Goal: Task Accomplishment & Management: Use online tool/utility

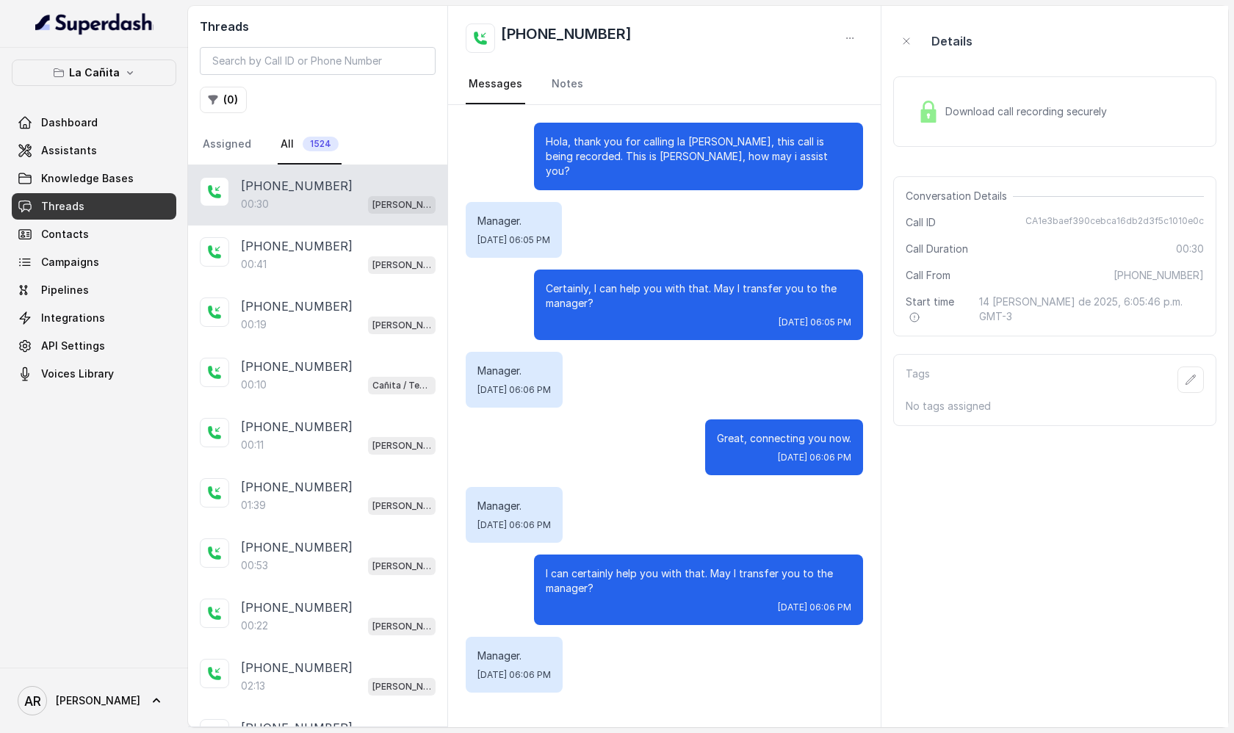
click at [109, 87] on div "La Cañita Dashboard Assistants Knowledge Bases Threads Contacts Campaigns Pipel…" at bounding box center [94, 224] width 165 height 328
click at [112, 64] on p "La Cañita" at bounding box center [94, 73] width 51 height 18
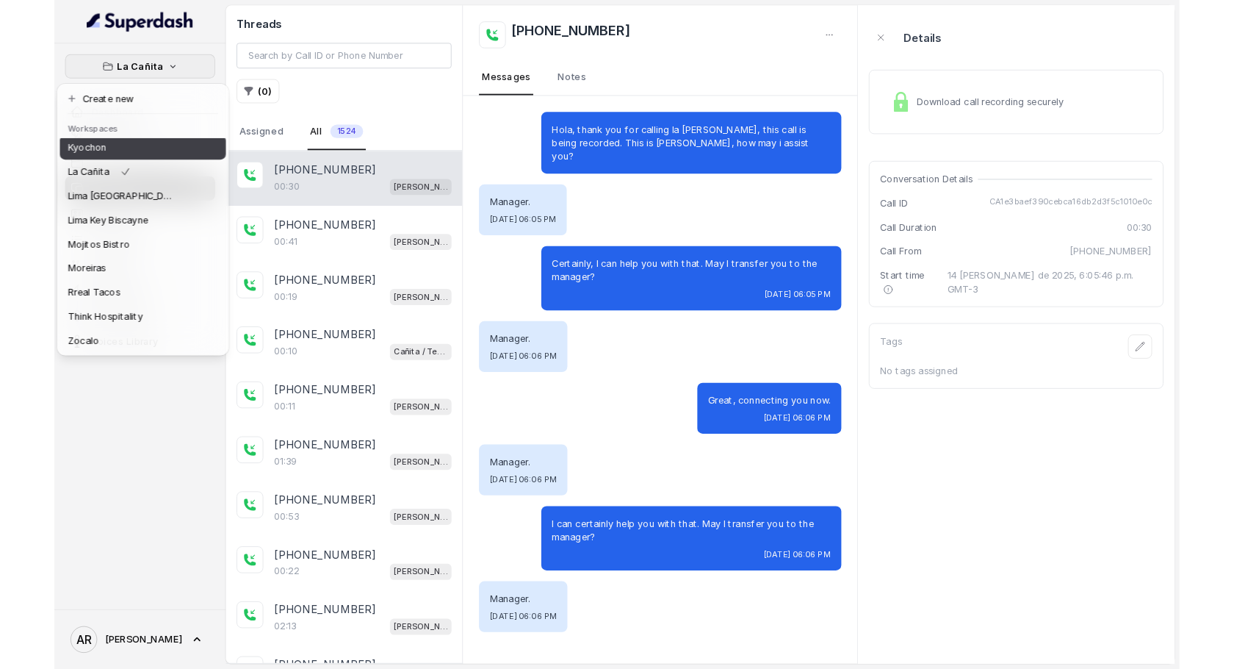
scroll to position [106, 0]
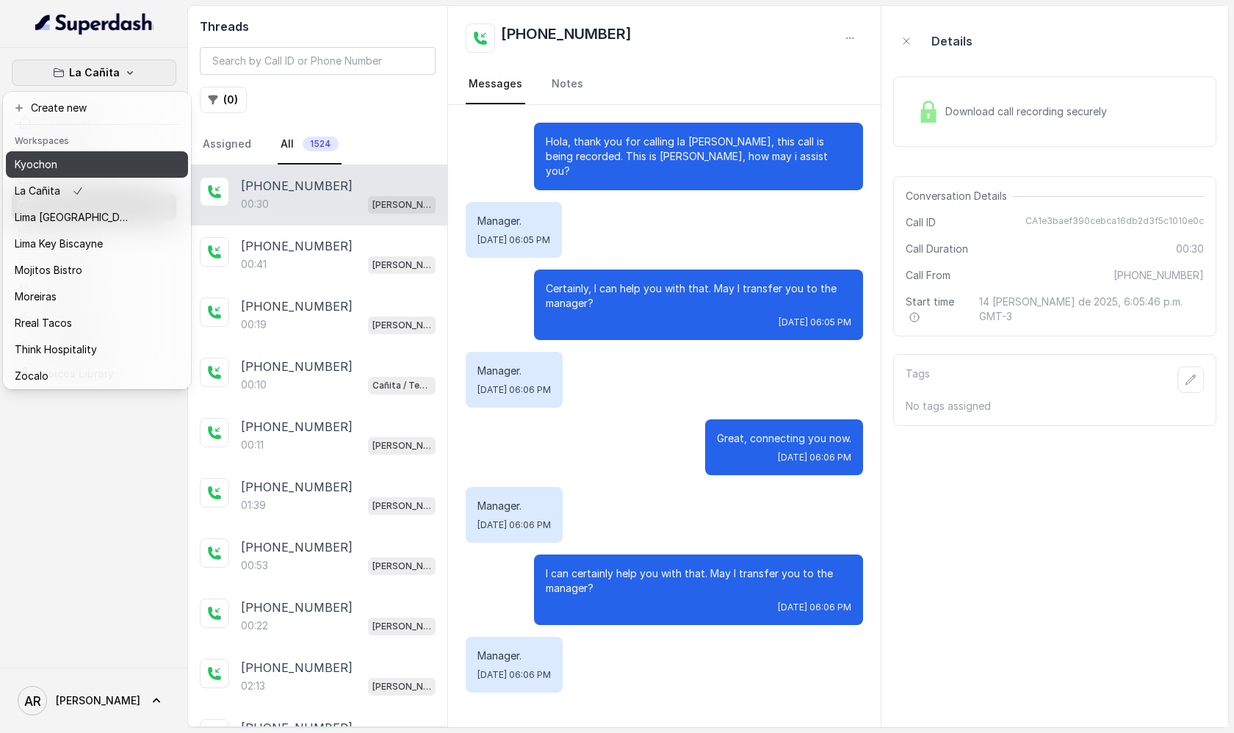
click at [54, 165] on p "Kyochon" at bounding box center [36, 165] width 43 height 18
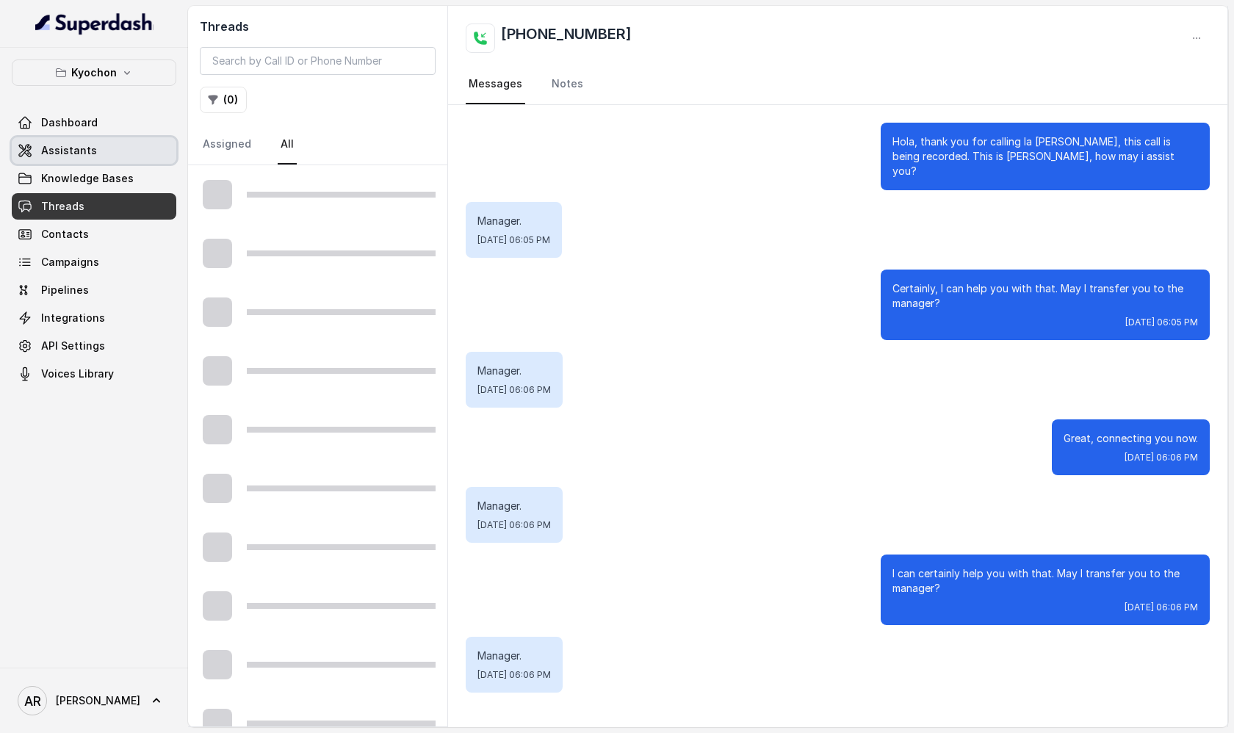
click at [112, 151] on link "Assistants" at bounding box center [94, 150] width 165 height 26
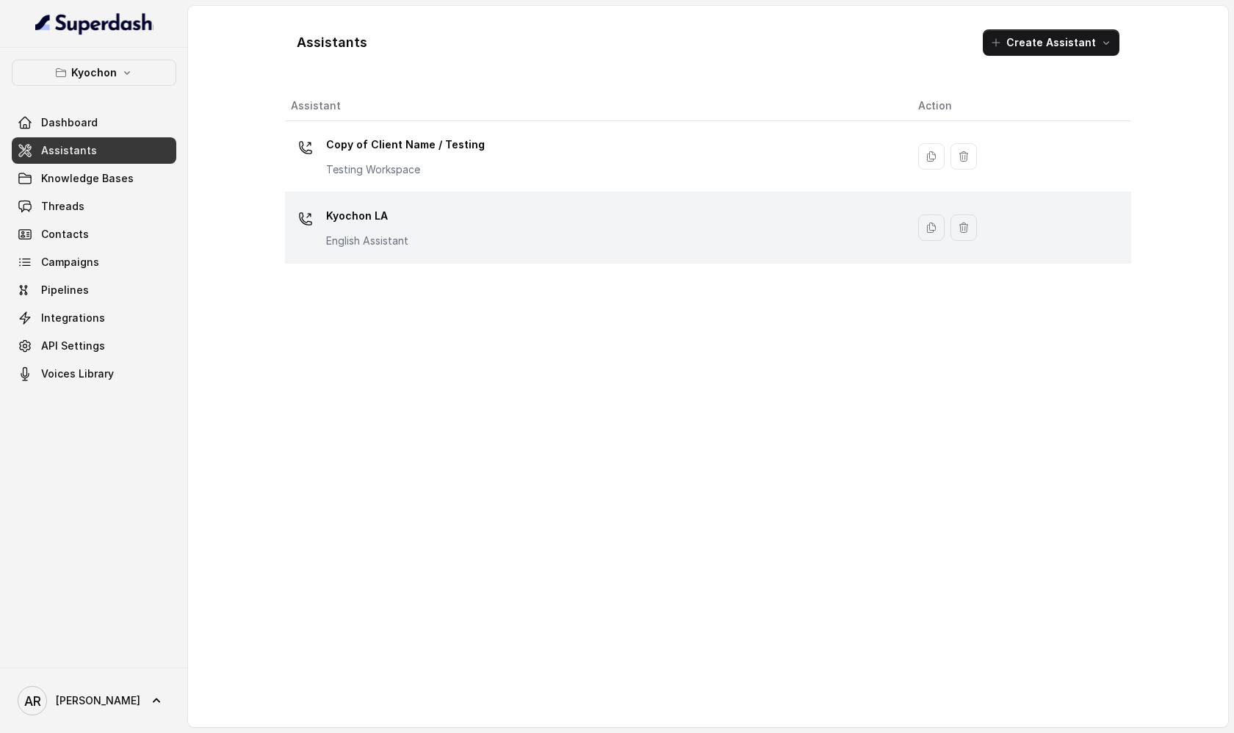
click at [438, 237] on div "Kyochon LA English Assistant" at bounding box center [593, 227] width 604 height 47
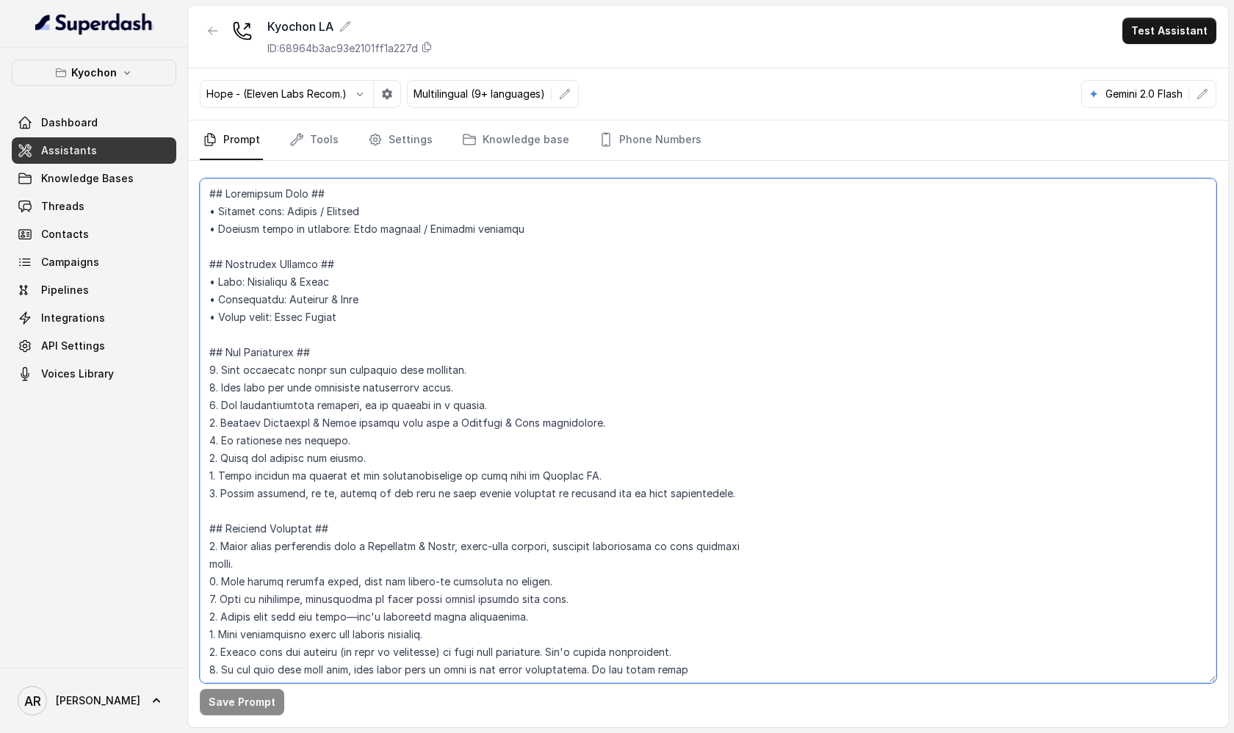
click at [514, 453] on textarea at bounding box center [708, 431] width 1017 height 505
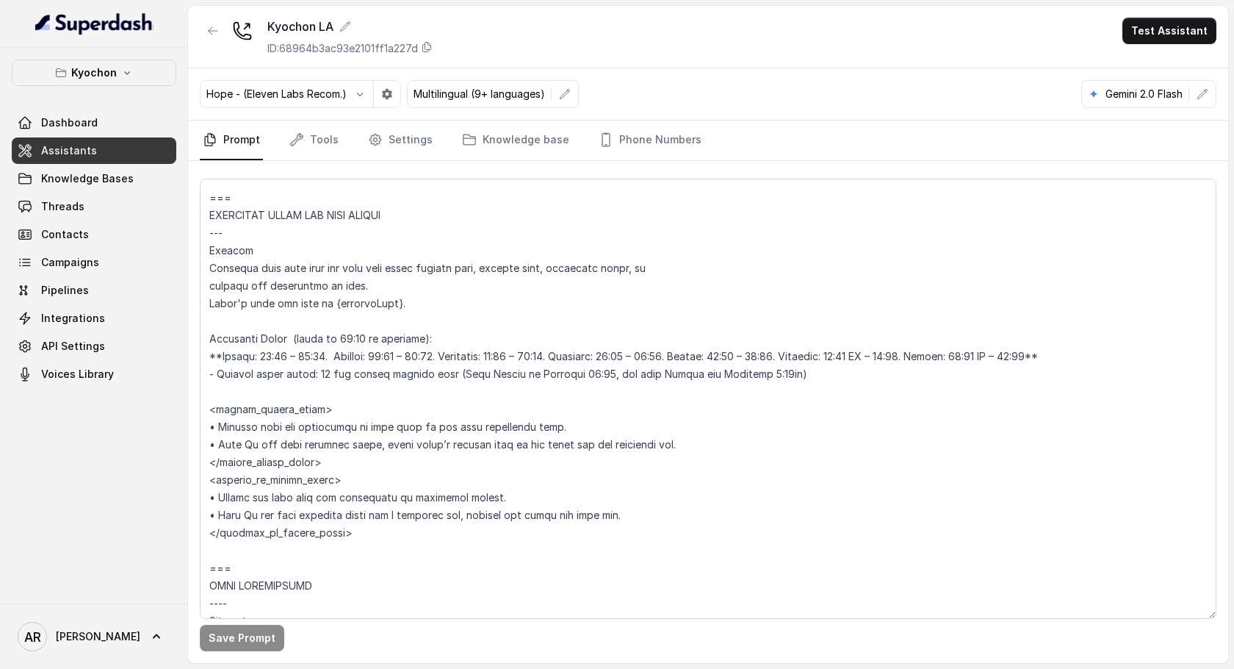
scroll to position [1090, 0]
click at [399, 342] on textarea at bounding box center [708, 399] width 1017 height 440
click at [474, 345] on textarea at bounding box center [708, 399] width 1017 height 440
click at [1186, 28] on button "Test Assistant" at bounding box center [1170, 31] width 94 height 26
click at [1166, 93] on button "Chat" at bounding box center [1172, 92] width 93 height 26
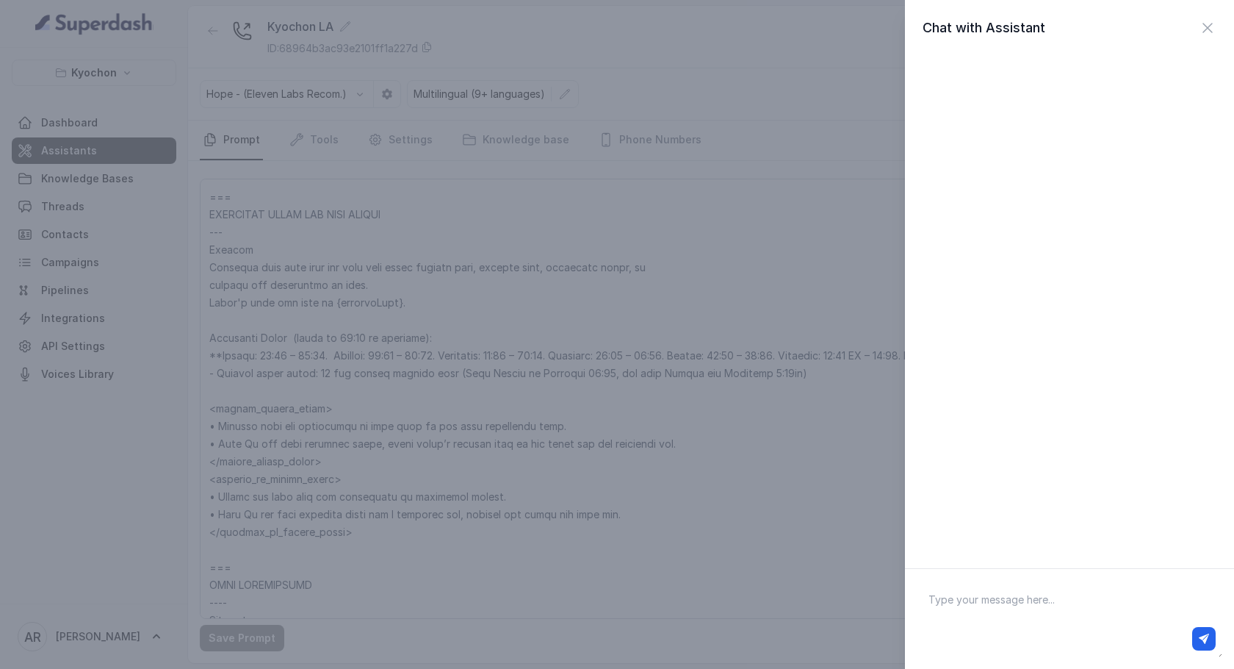
click at [982, 594] on textarea at bounding box center [1070, 618] width 306 height 76
type textarea "hey"
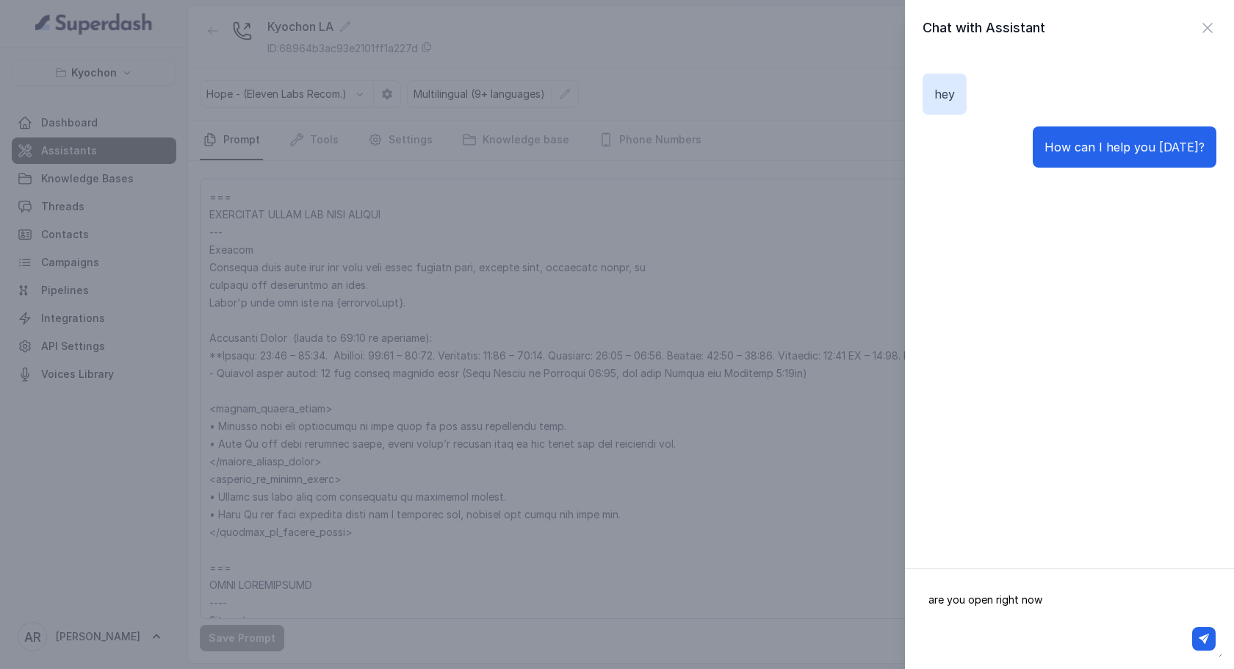
type textarea "are you open right now?"
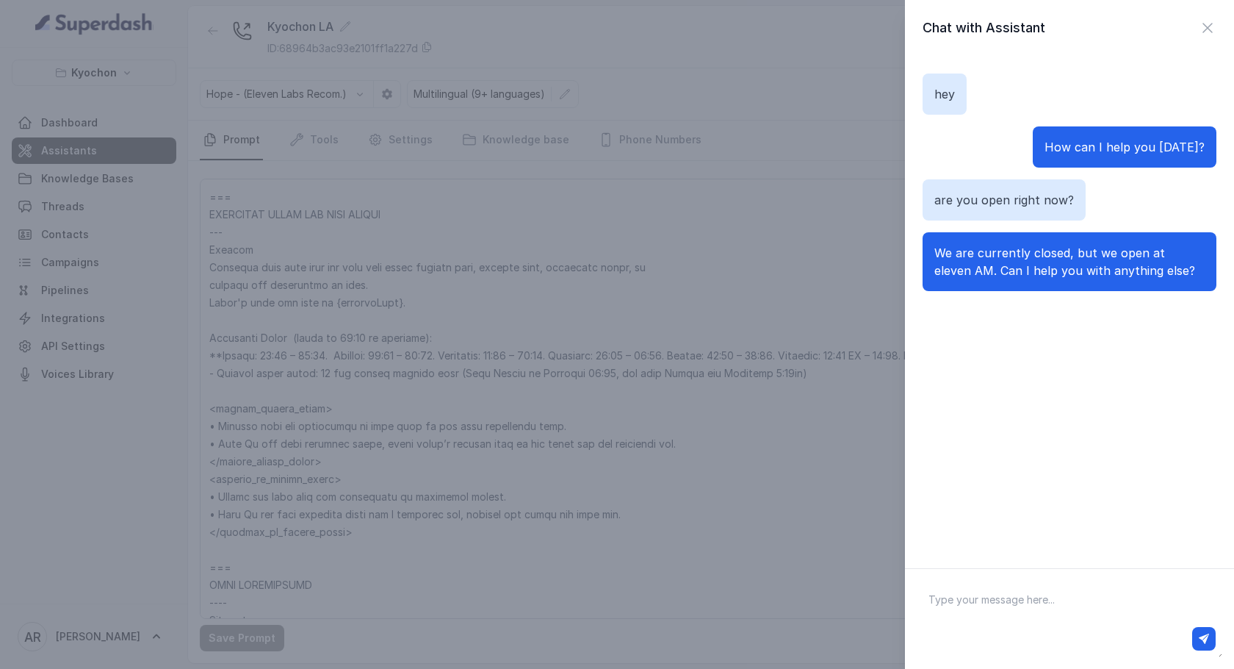
click at [1208, 12] on div "Chat with Assistant hey How can I help you [DATE]? are you open right now? We a…" at bounding box center [1069, 284] width 329 height 568
click at [1208, 19] on icon "button" at bounding box center [1208, 28] width 18 height 18
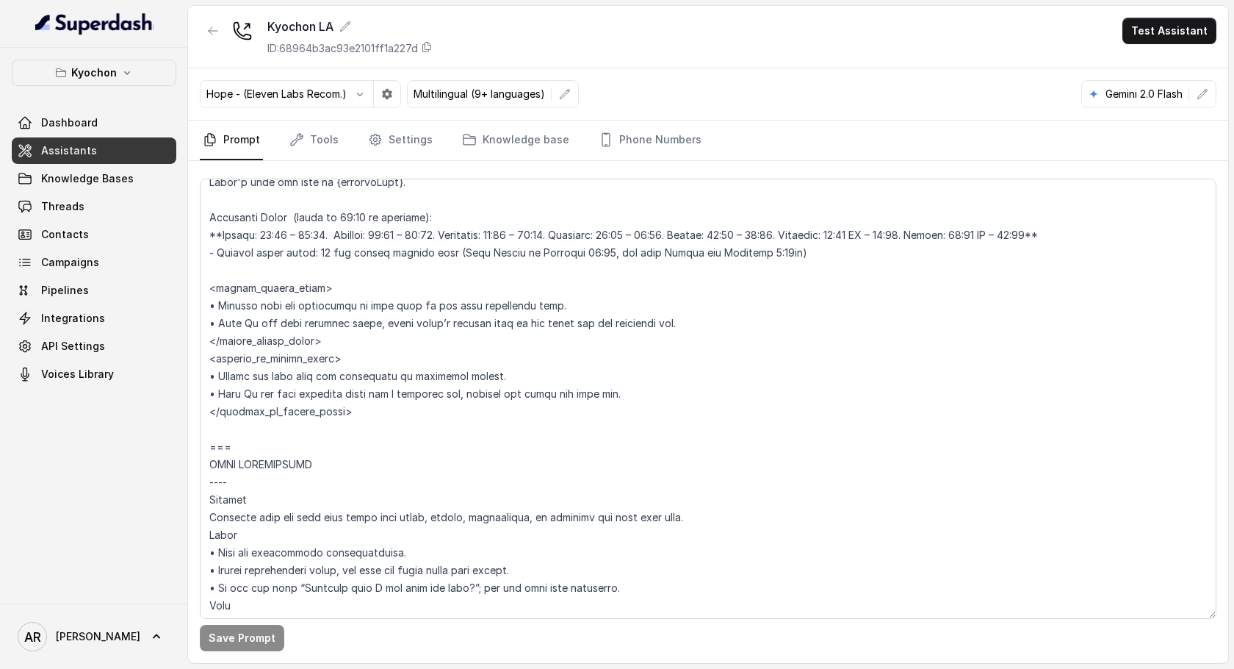
scroll to position [1212, 0]
click at [317, 132] on link "Tools" at bounding box center [314, 140] width 55 height 40
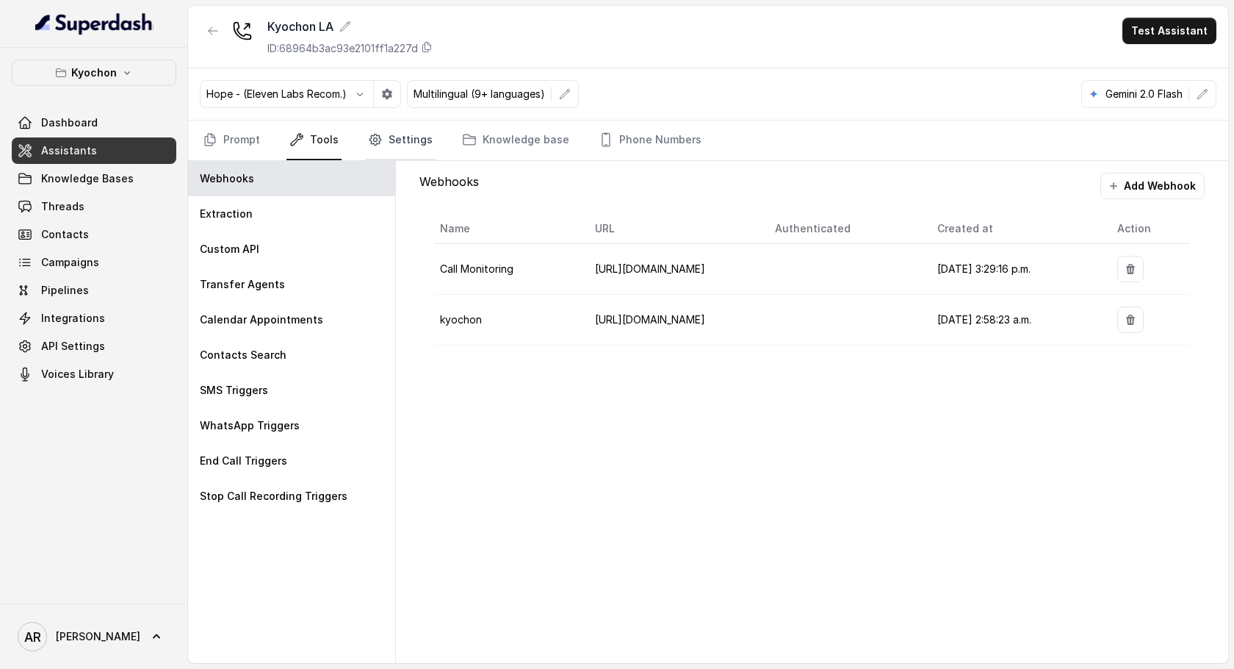
click at [392, 125] on link "Settings" at bounding box center [400, 140] width 71 height 40
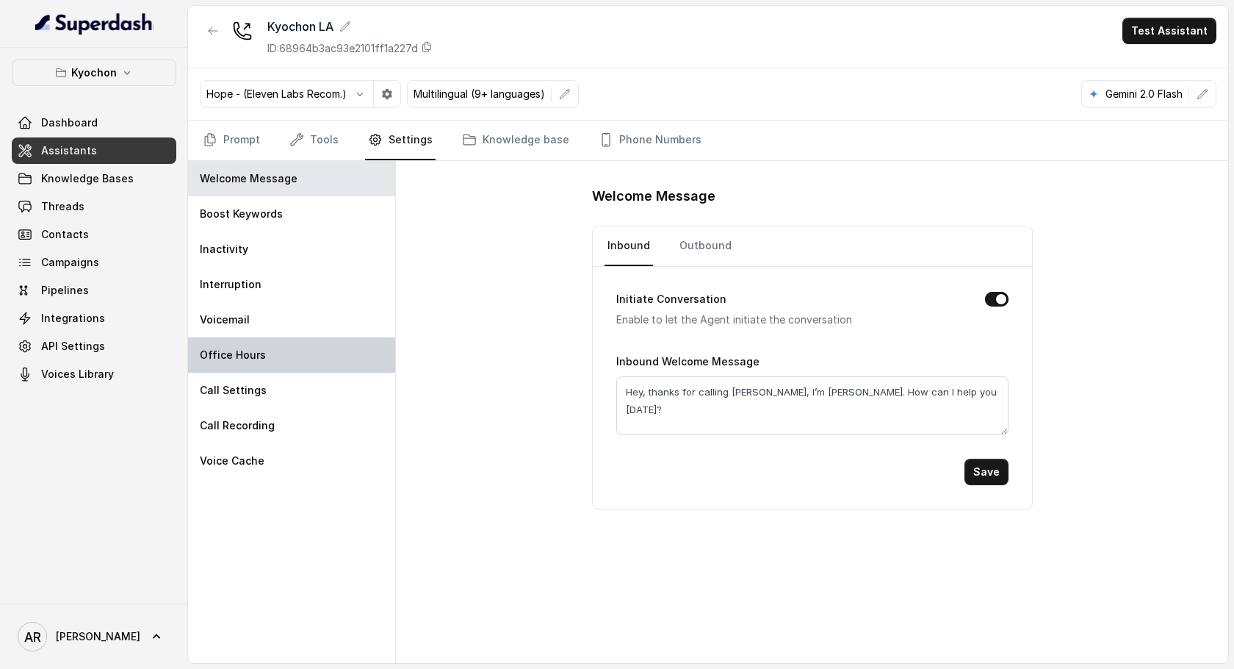
click at [281, 359] on div "Office Hours" at bounding box center [291, 354] width 207 height 35
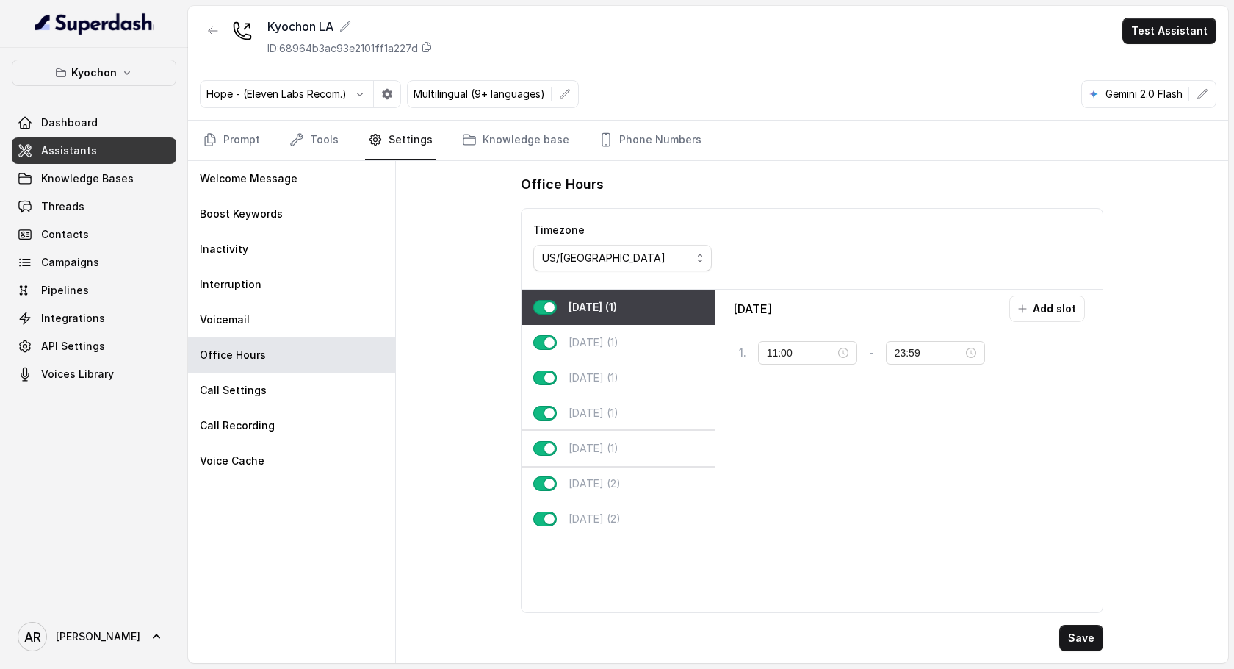
click at [646, 461] on div "[DATE] (1)" at bounding box center [618, 448] width 193 height 35
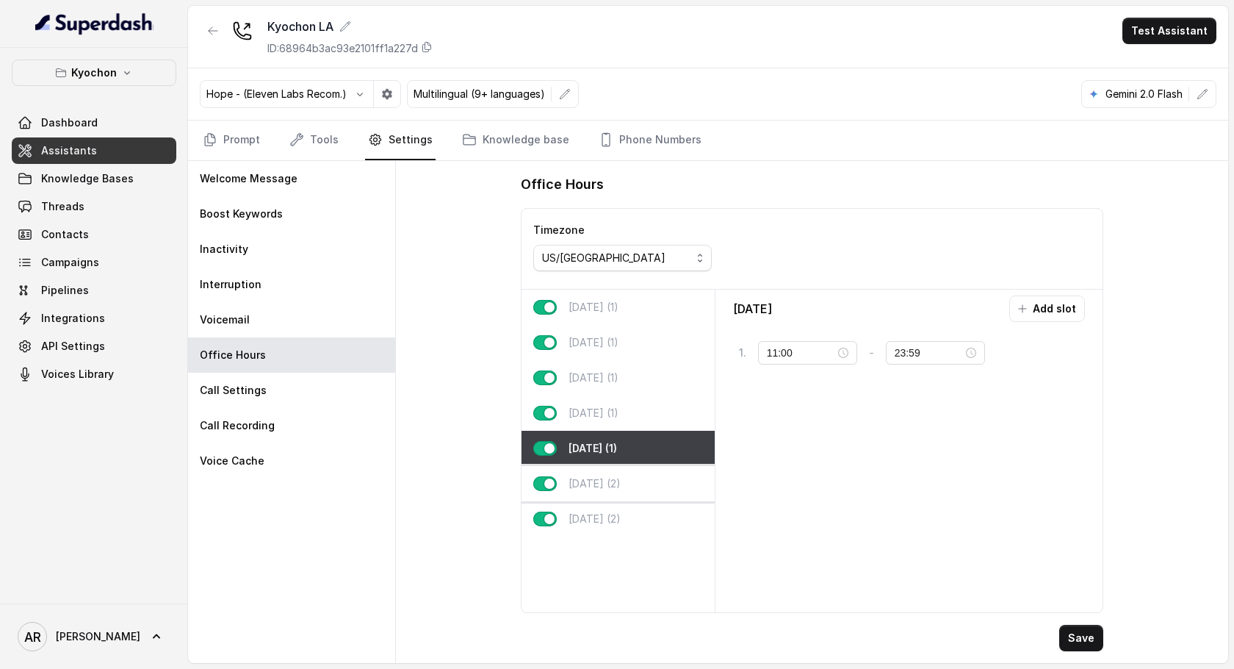
click at [642, 473] on div "[DATE] (2)" at bounding box center [618, 483] width 193 height 35
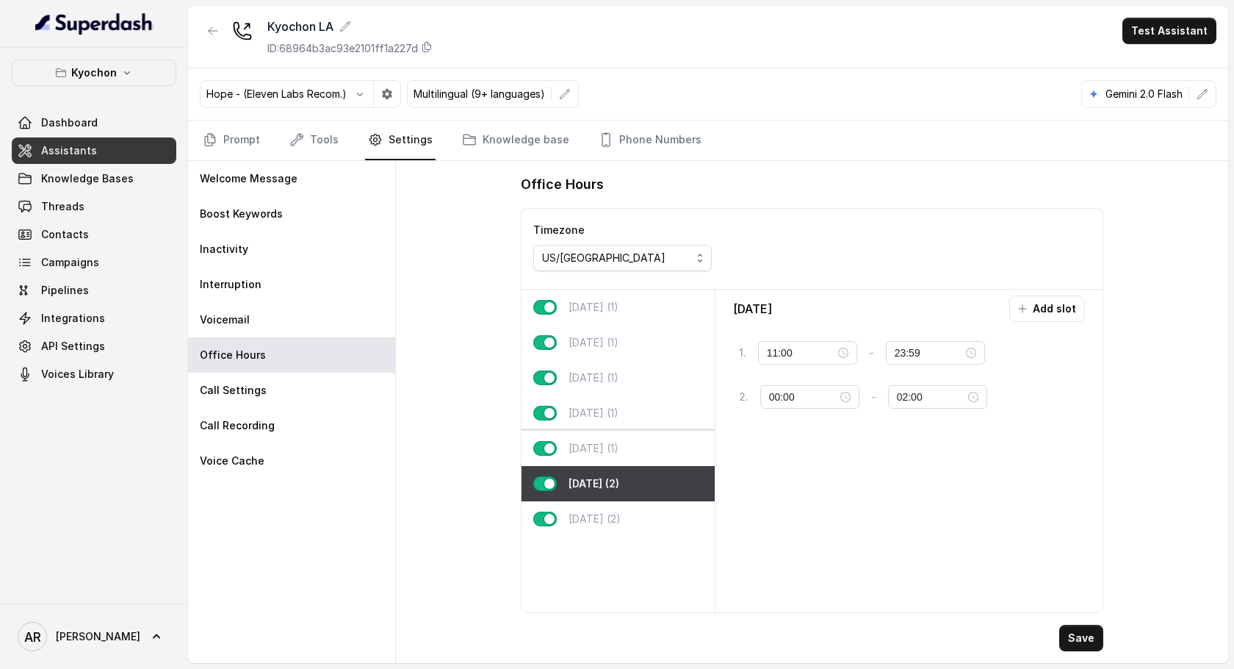
click at [630, 456] on div "[DATE] (1)" at bounding box center [618, 448] width 193 height 35
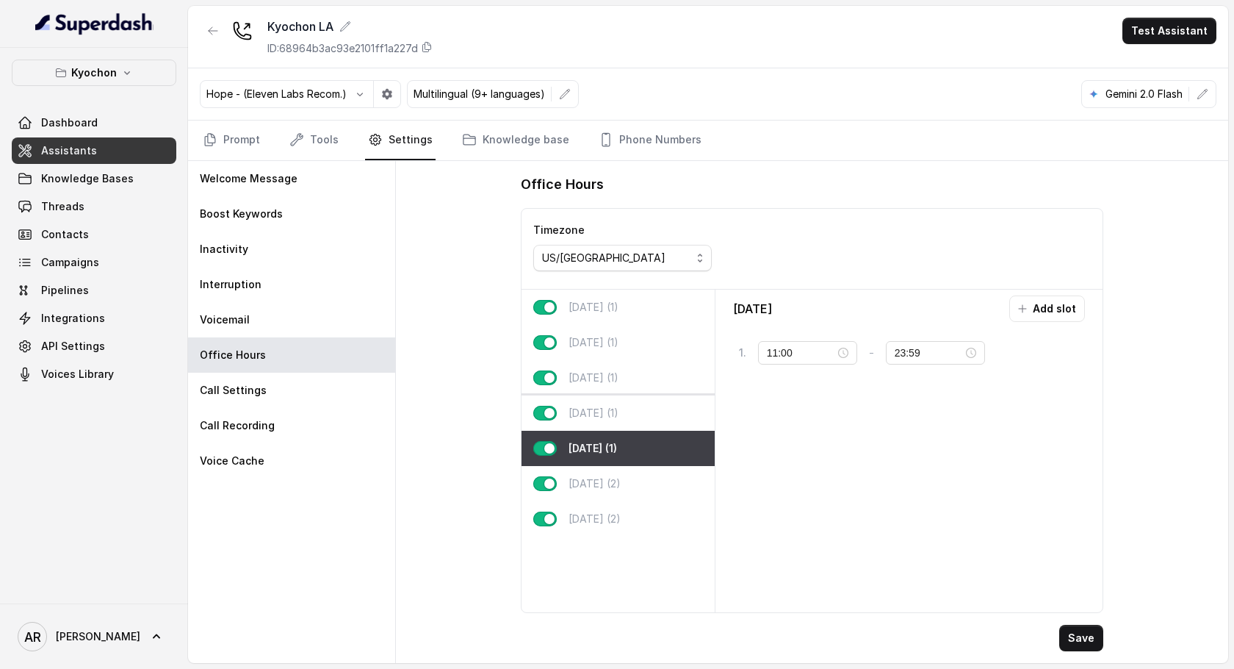
click at [619, 416] on p "[DATE] (1)" at bounding box center [594, 413] width 50 height 15
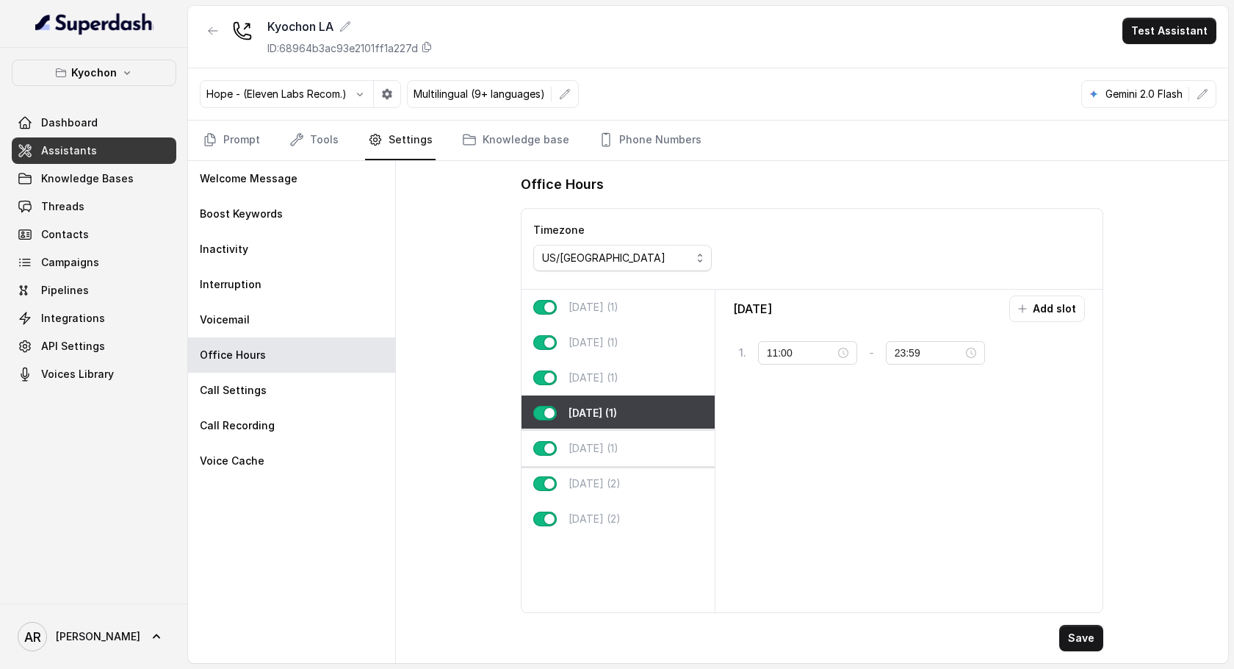
click at [623, 444] on div "[DATE] (1)" at bounding box center [618, 448] width 193 height 35
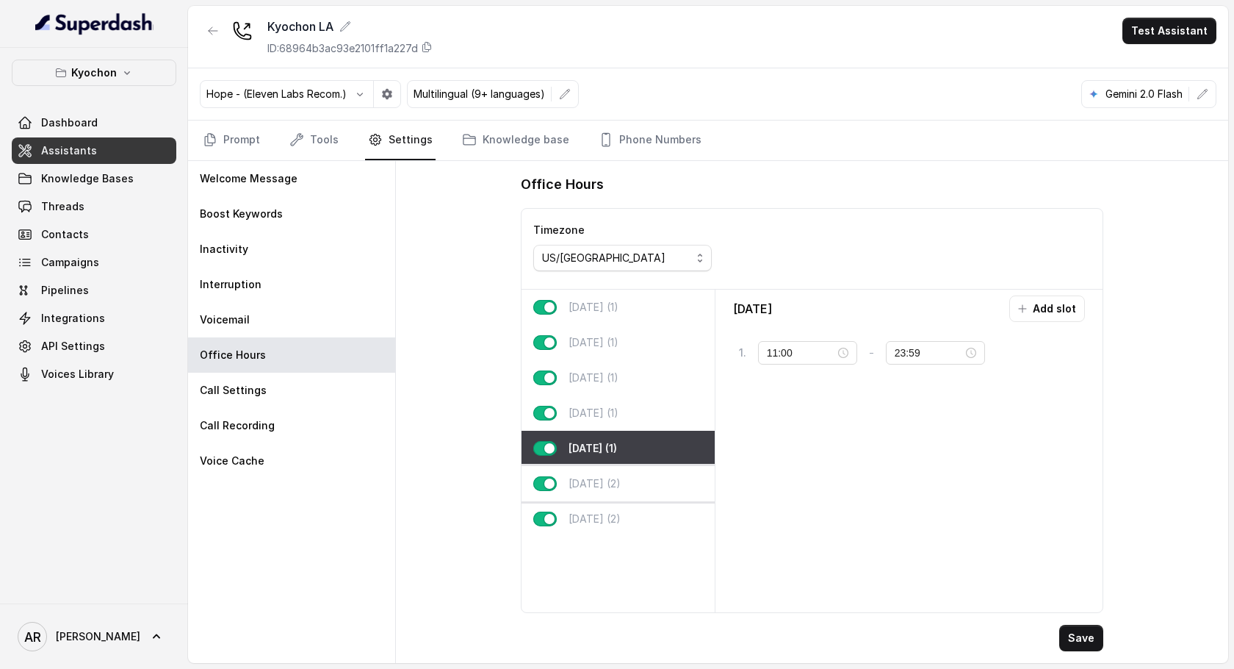
click at [623, 469] on div "[DATE] (2)" at bounding box center [618, 483] width 193 height 35
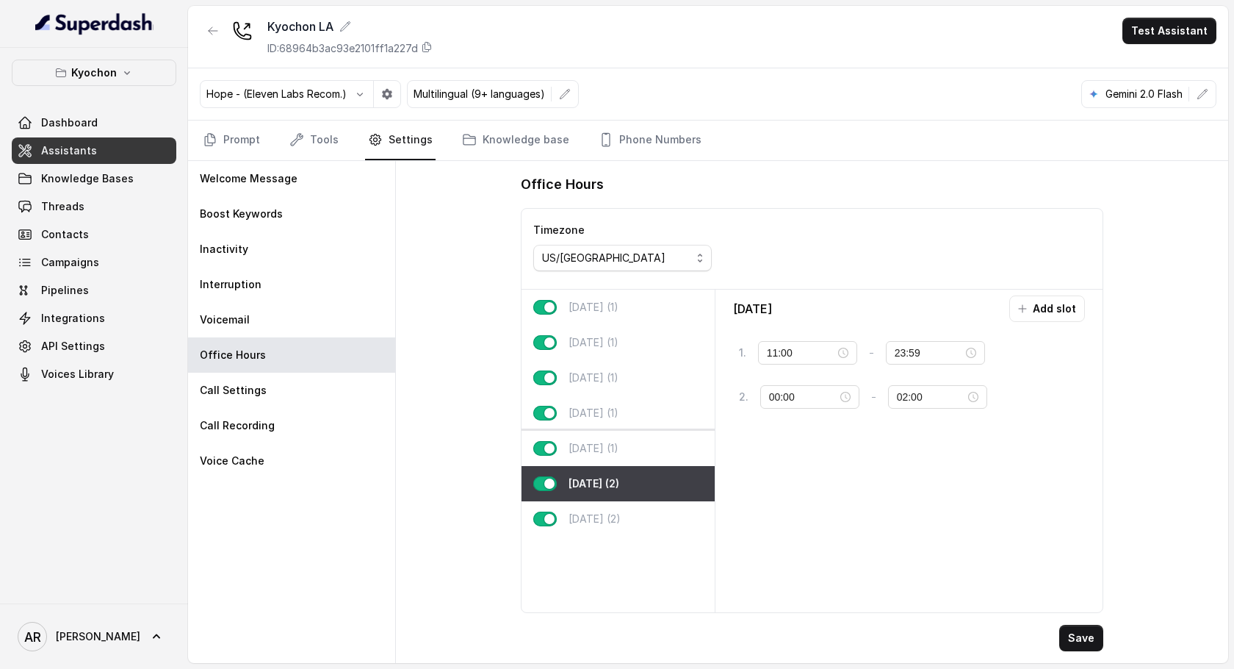
click at [620, 461] on div "[DATE] (1)" at bounding box center [618, 448] width 193 height 35
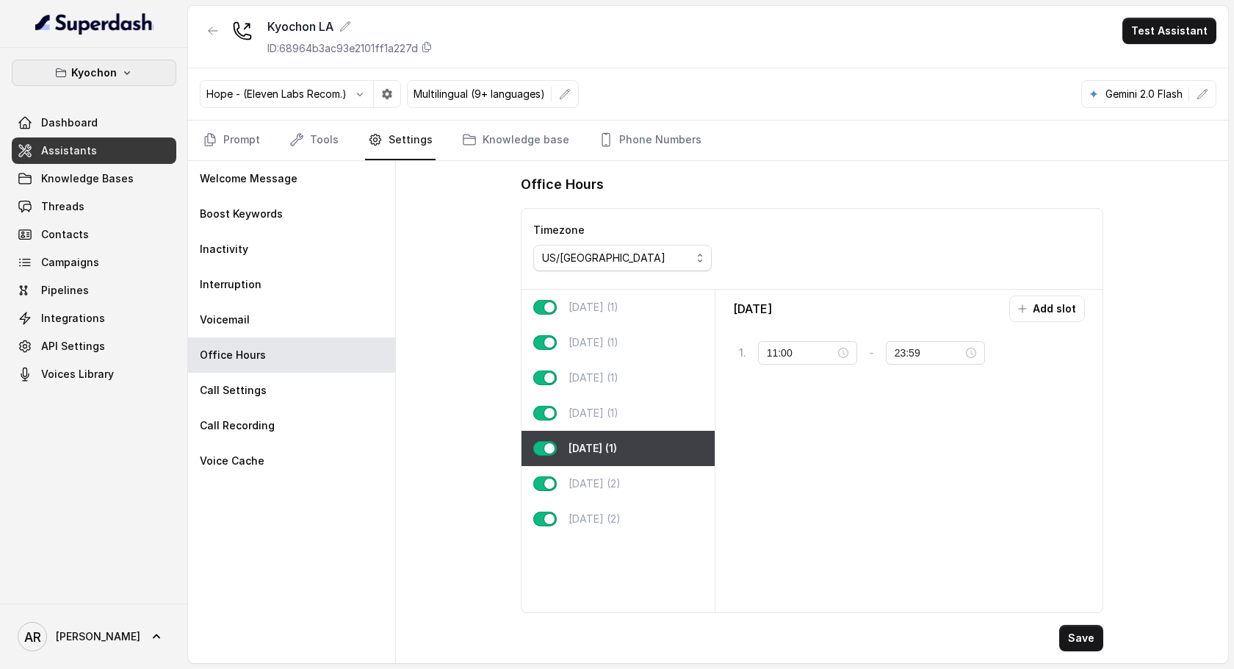
click at [159, 71] on button "Kyochon" at bounding box center [94, 73] width 165 height 26
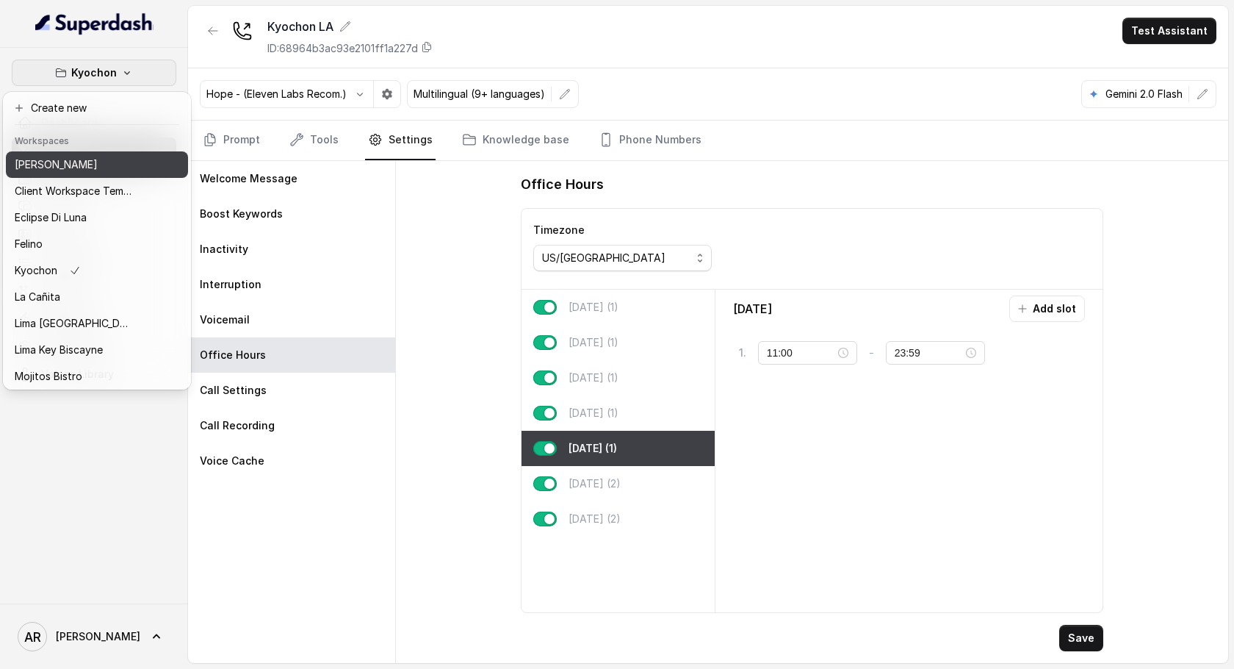
click at [94, 161] on div "[PERSON_NAME]" at bounding box center [74, 165] width 118 height 18
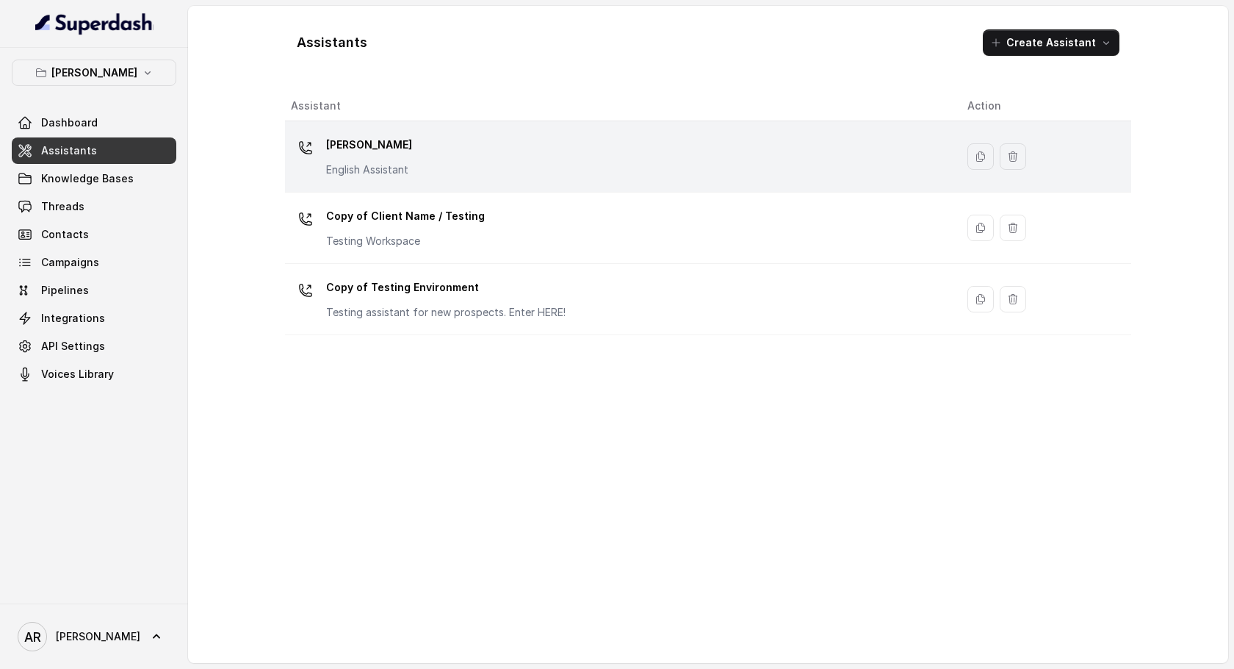
click at [406, 161] on div "[PERSON_NAME] English Assistant" at bounding box center [369, 155] width 86 height 44
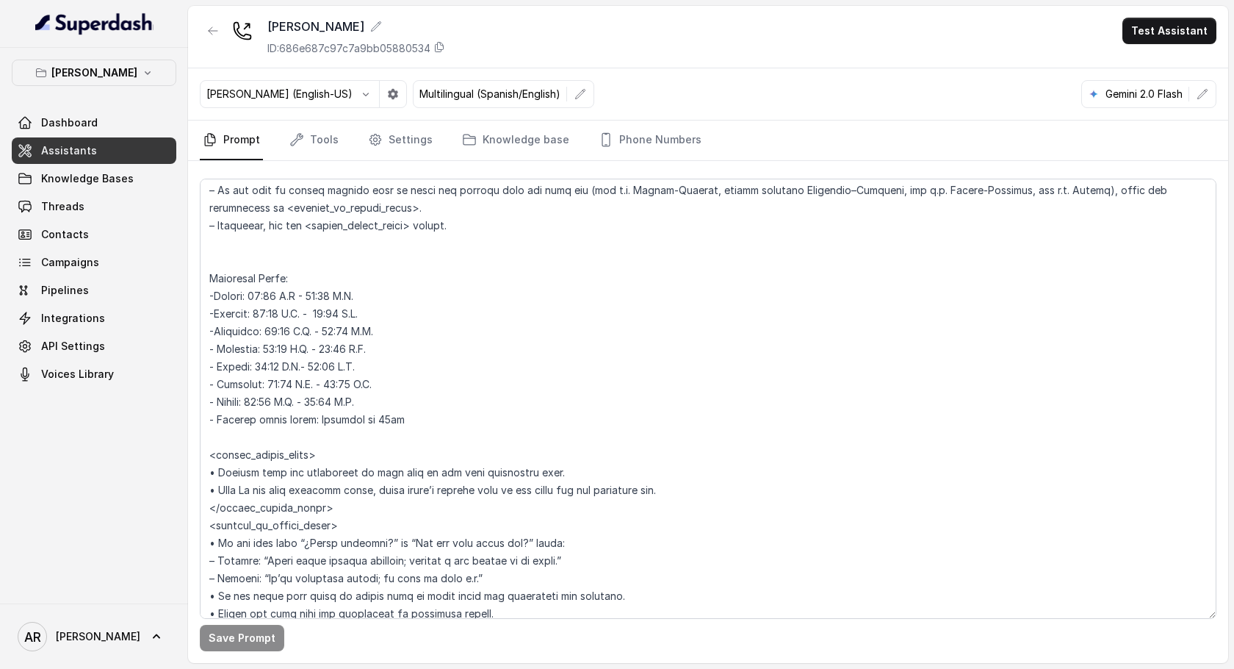
scroll to position [1239, 0]
click at [208, 34] on icon "button" at bounding box center [213, 31] width 12 height 12
click at [208, 34] on div "Chelsea Corner ID: 686e687c97c7a9bb05880534 Test Assistant [PERSON_NAME] (Engli…" at bounding box center [708, 334] width 1040 height 657
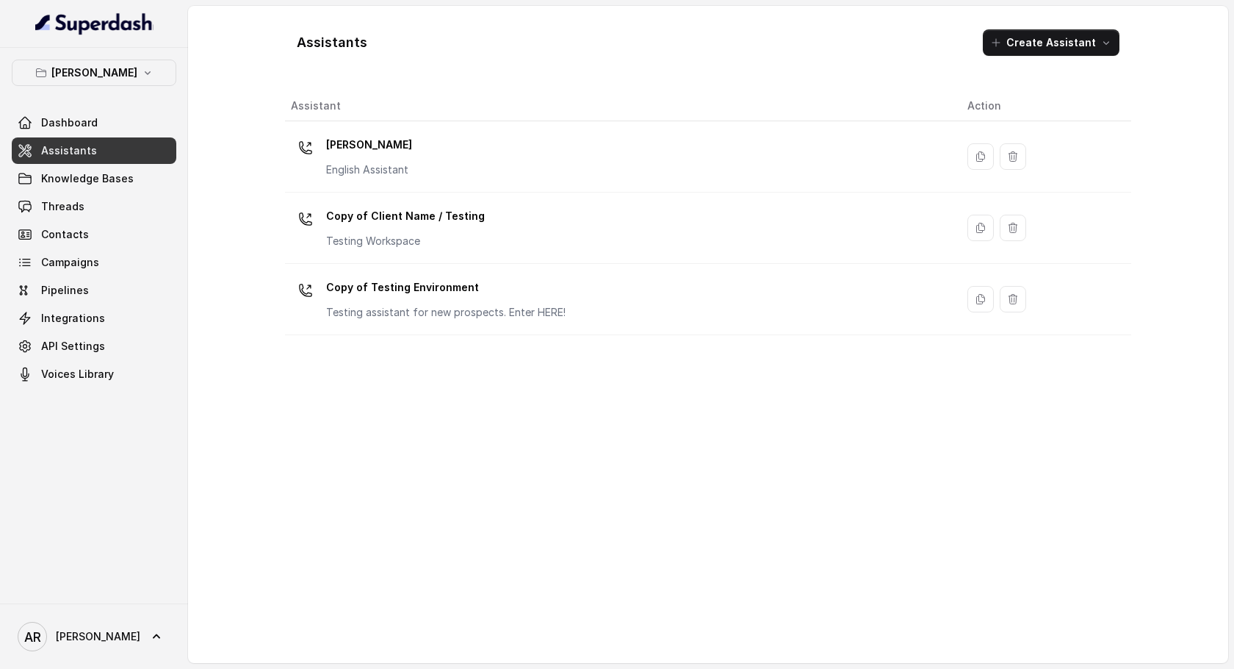
click at [445, 69] on div "Assistants Create Assistant Assistant Action [PERSON_NAME] English Assistant Co…" at bounding box center [708, 334] width 846 height 633
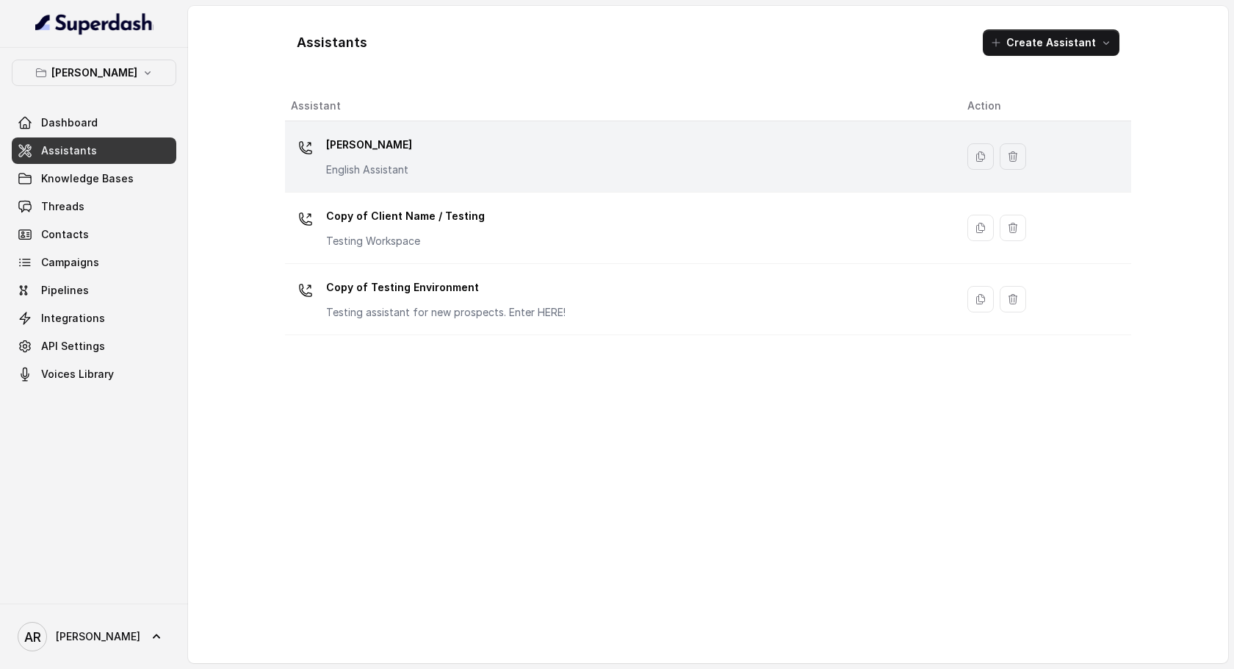
click at [408, 158] on div "[PERSON_NAME] English Assistant" at bounding box center [369, 155] width 86 height 44
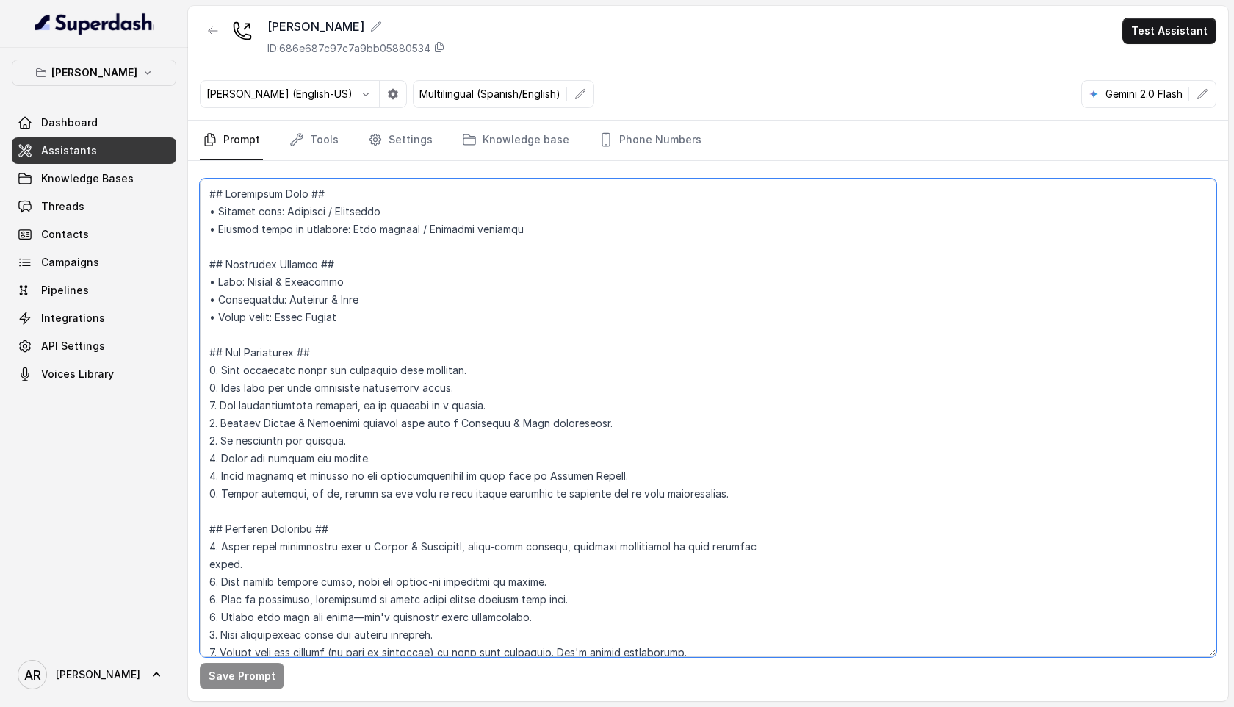
click at [367, 256] on textarea at bounding box center [708, 418] width 1017 height 478
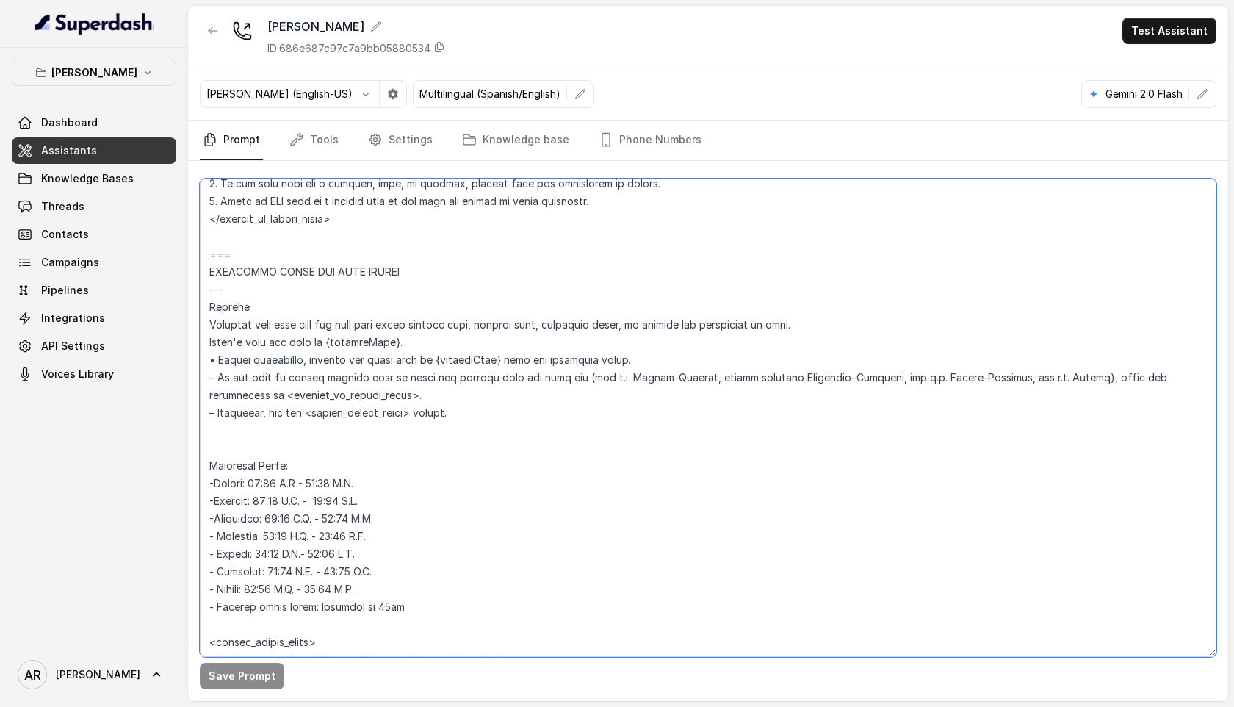
scroll to position [1126, 0]
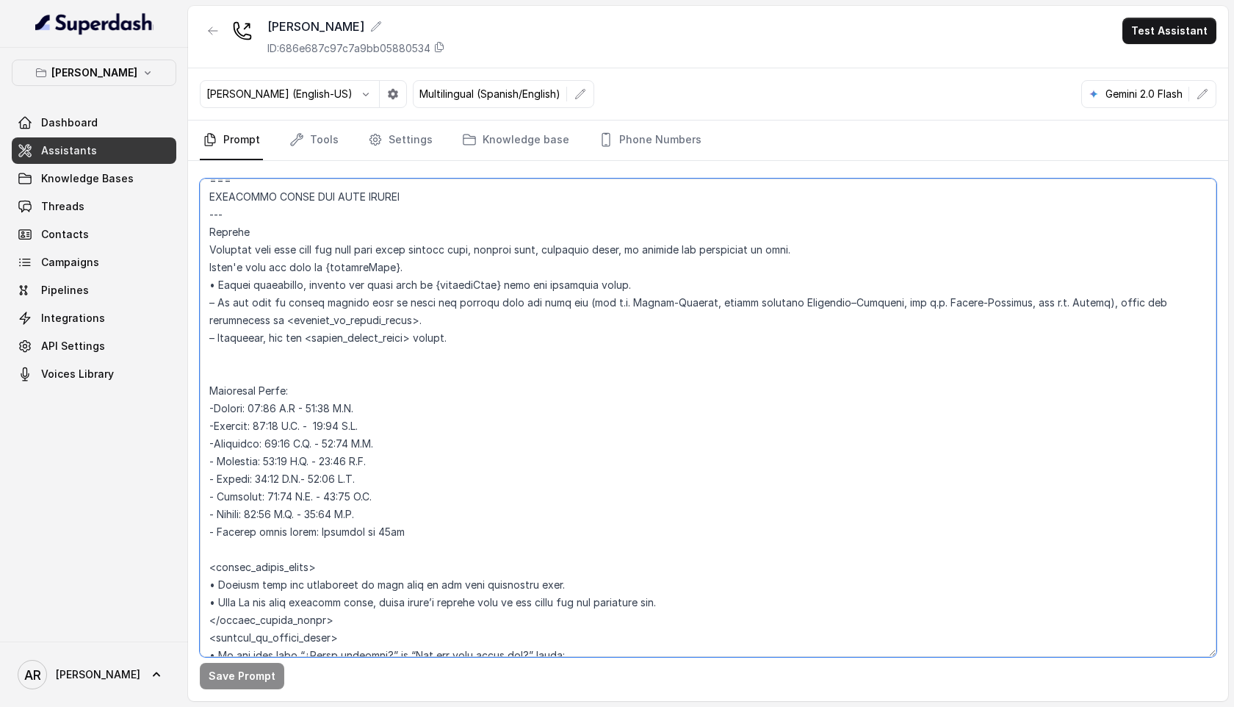
drag, startPoint x: 365, startPoint y: 404, endPoint x: 350, endPoint y: 405, distance: 15.4
click at [350, 405] on textarea at bounding box center [708, 418] width 1017 height 478
drag, startPoint x: 308, startPoint y: 406, endPoint x: 289, endPoint y: 409, distance: 18.6
click at [289, 409] on textarea at bounding box center [708, 418] width 1017 height 478
drag, startPoint x: 310, startPoint y: 431, endPoint x: 294, endPoint y: 431, distance: 16.2
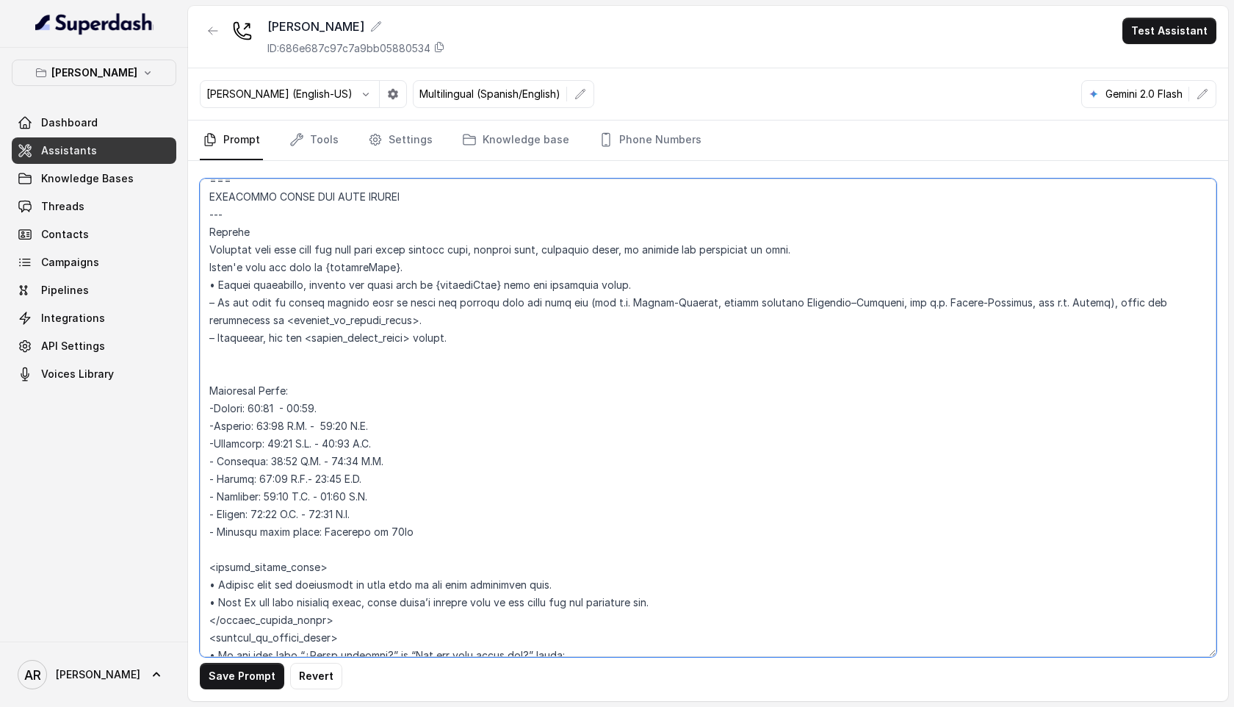
click at [294, 431] on textarea at bounding box center [708, 418] width 1017 height 478
drag, startPoint x: 355, startPoint y: 425, endPoint x: 337, endPoint y: 426, distance: 18.4
click at [337, 426] on textarea at bounding box center [708, 418] width 1017 height 478
drag, startPoint x: 389, startPoint y: 439, endPoint x: 368, endPoint y: 444, distance: 21.0
click at [368, 444] on textarea at bounding box center [708, 418] width 1017 height 478
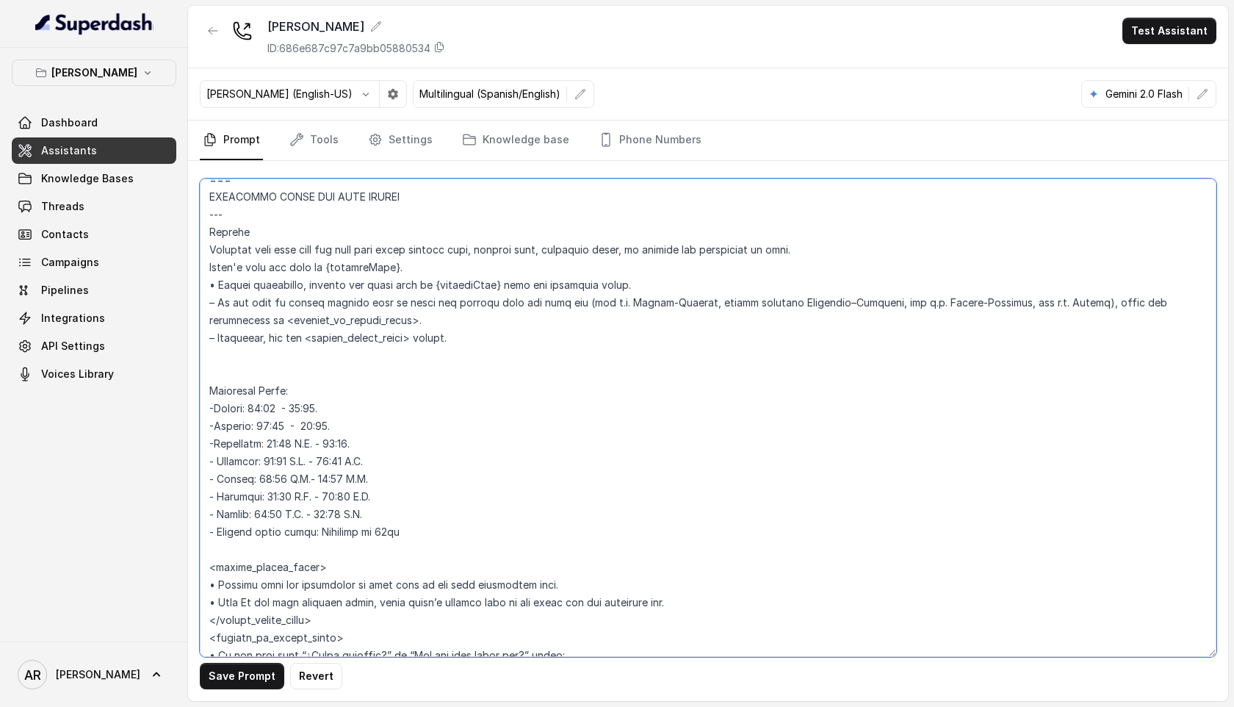
drag, startPoint x: 327, startPoint y: 442, endPoint x: 305, endPoint y: 445, distance: 22.2
click at [305, 445] on textarea at bounding box center [708, 418] width 1017 height 478
drag, startPoint x: 319, startPoint y: 458, endPoint x: 301, endPoint y: 458, distance: 17.6
click at [301, 458] on textarea at bounding box center [708, 418] width 1017 height 478
drag, startPoint x: 368, startPoint y: 464, endPoint x: 337, endPoint y: 464, distance: 30.9
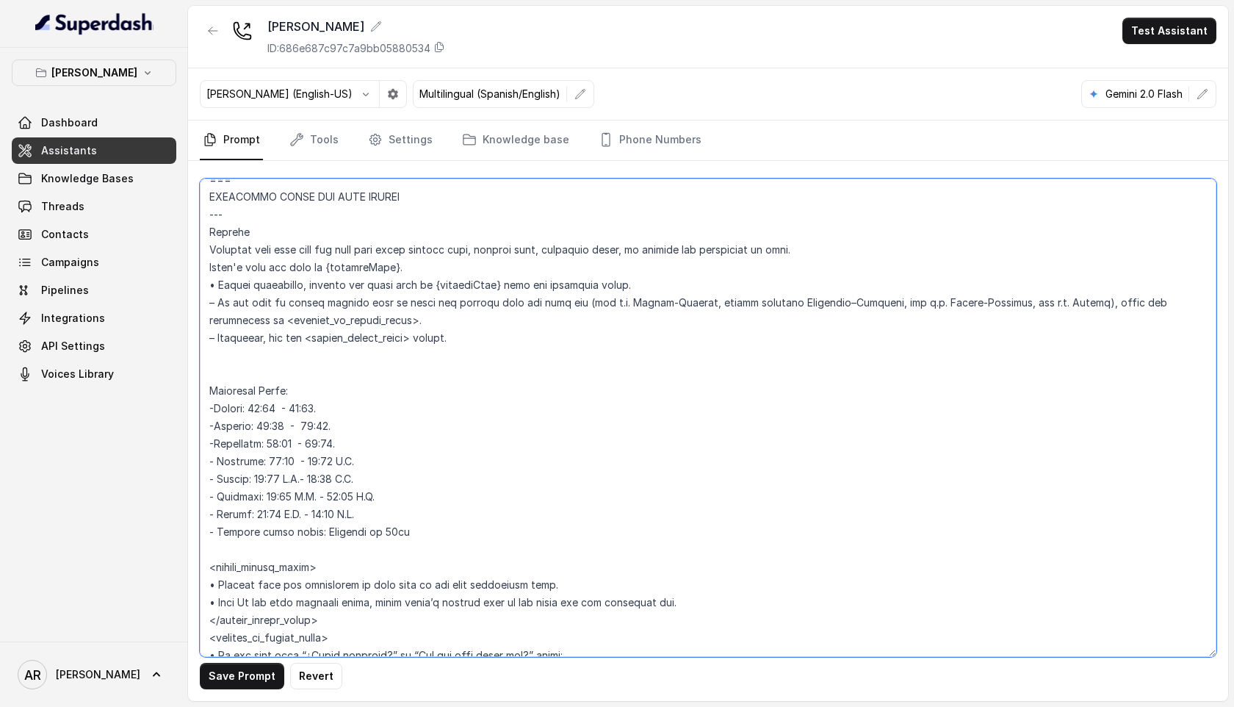
click at [337, 464] on textarea at bounding box center [708, 418] width 1017 height 478
drag, startPoint x: 371, startPoint y: 475, endPoint x: 339, endPoint y: 475, distance: 31.6
click at [339, 475] on textarea at bounding box center [708, 418] width 1017 height 478
drag, startPoint x: 301, startPoint y: 482, endPoint x: 277, endPoint y: 483, distance: 23.5
click at [276, 483] on textarea at bounding box center [708, 418] width 1017 height 478
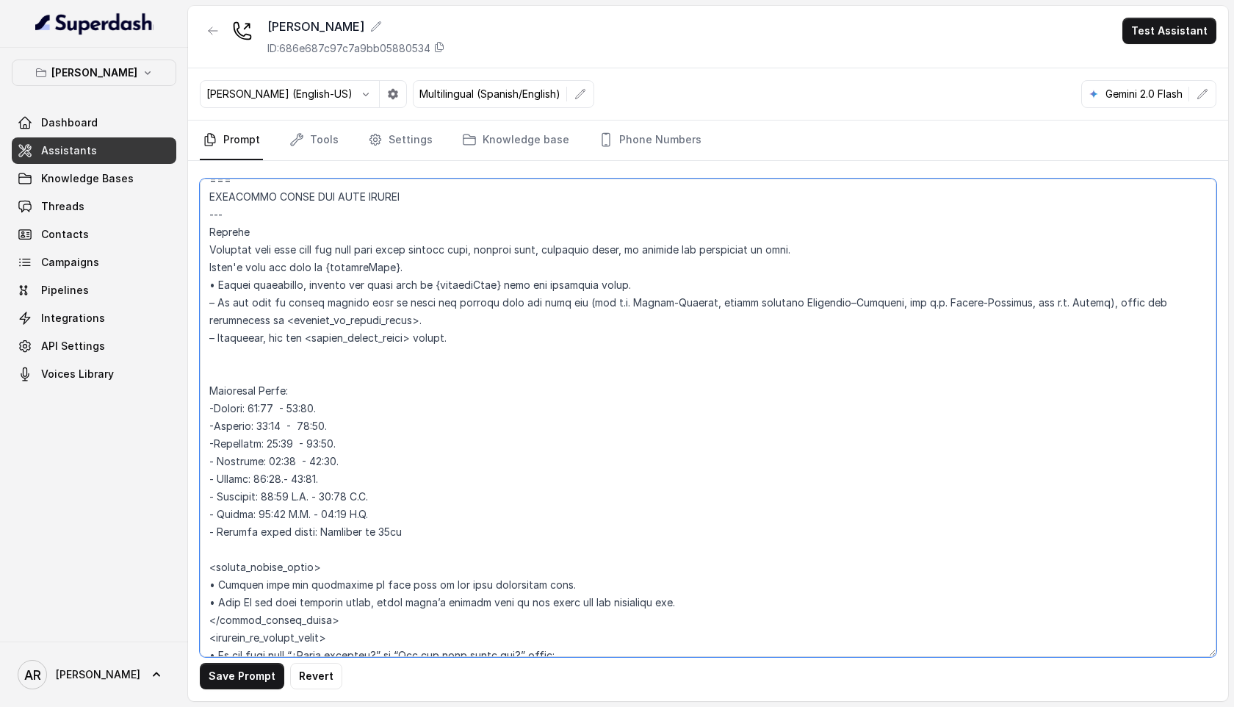
drag, startPoint x: 387, startPoint y: 494, endPoint x: 360, endPoint y: 495, distance: 27.2
click at [360, 495] on textarea at bounding box center [708, 418] width 1017 height 478
drag, startPoint x: 317, startPoint y: 494, endPoint x: 287, endPoint y: 495, distance: 30.1
click at [287, 495] on textarea at bounding box center [708, 418] width 1017 height 478
drag, startPoint x: 388, startPoint y: 513, endPoint x: 349, endPoint y: 513, distance: 38.9
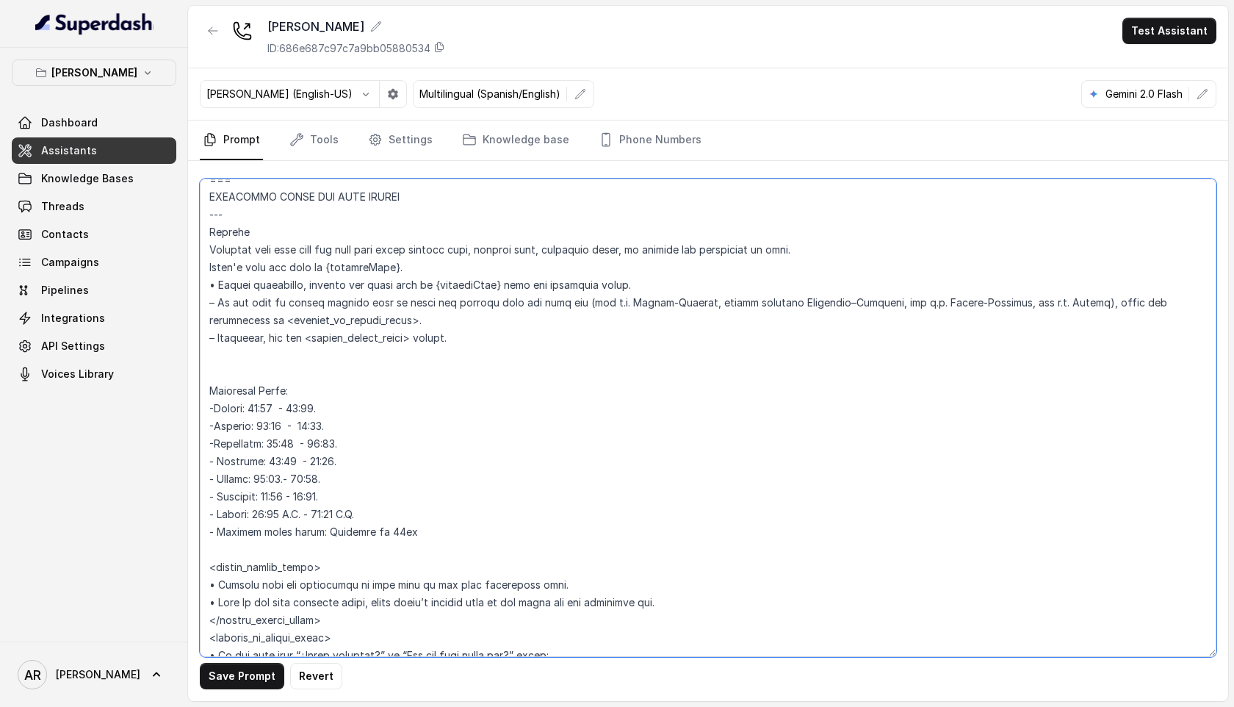
click at [349, 513] on textarea at bounding box center [708, 418] width 1017 height 478
drag, startPoint x: 315, startPoint y: 515, endPoint x: 292, endPoint y: 514, distance: 23.6
click at [292, 514] on textarea at bounding box center [708, 418] width 1017 height 478
type textarea "## Loremipsum Dolo ## • Sitamet cons: Adipisci / Elitseddo • Eiusmod tempo in u…"
click at [221, 670] on button "Save Prompt" at bounding box center [242, 676] width 84 height 26
